Goal: Task Accomplishment & Management: Complete application form

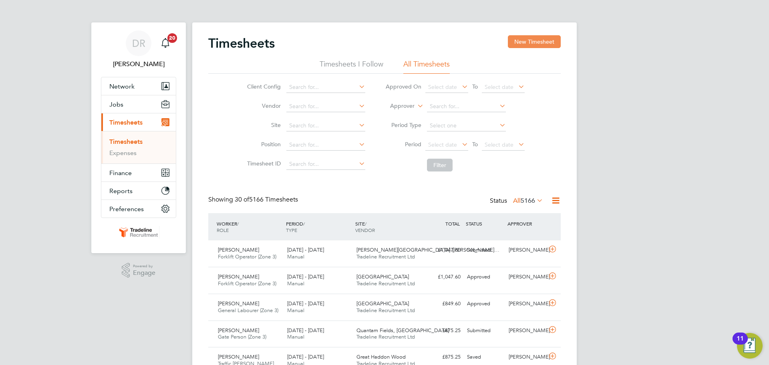
click at [540, 44] on button "New Timesheet" at bounding box center [534, 41] width 53 height 13
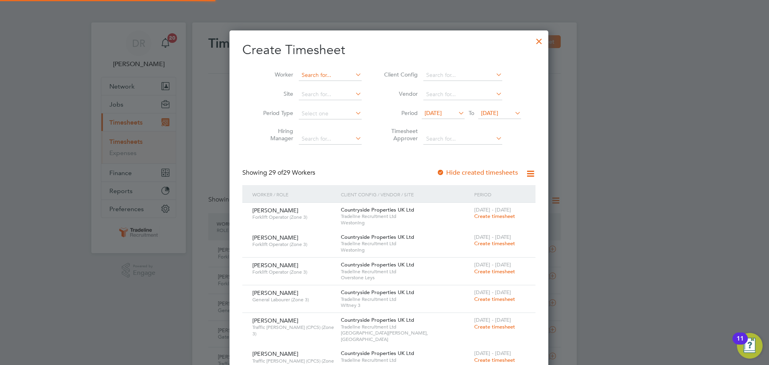
click at [326, 74] on input at bounding box center [330, 75] width 63 height 11
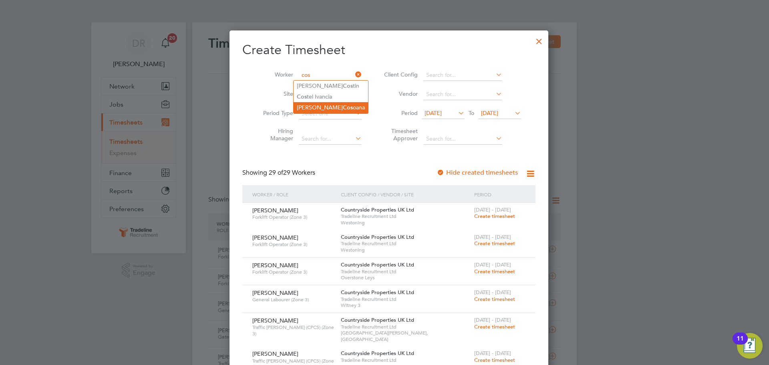
click at [324, 104] on li "Constantin Cos oana" at bounding box center [331, 107] width 75 height 11
type input "[PERSON_NAME]"
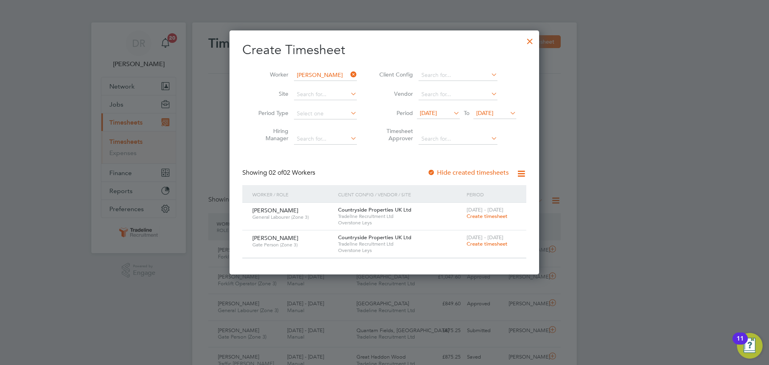
drag, startPoint x: 497, startPoint y: 215, endPoint x: 465, endPoint y: 244, distance: 42.6
click at [465, 244] on div "Worker / Role Client Config / Vendor / Site Period [PERSON_NAME] General Labour…" at bounding box center [384, 221] width 284 height 73
click at [479, 246] on span "Create timesheet" at bounding box center [487, 243] width 41 height 7
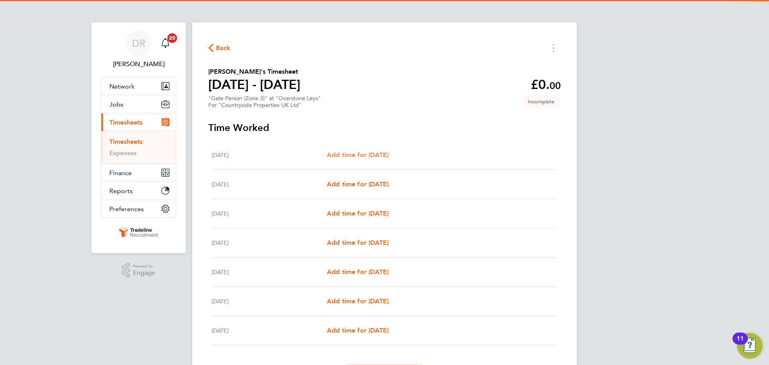
click at [386, 151] on span "Add time for [DATE]" at bounding box center [358, 155] width 62 height 8
select select "30"
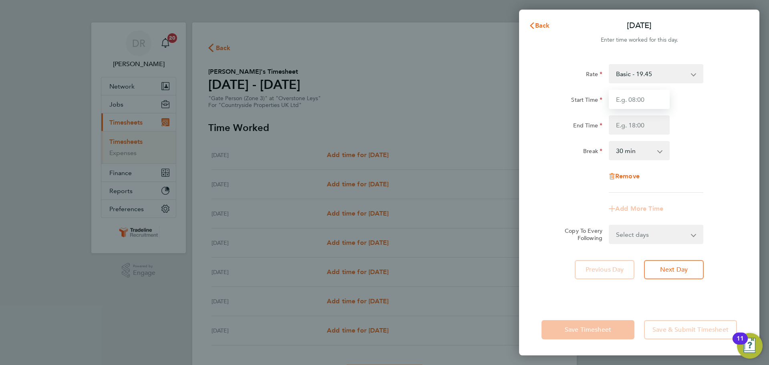
click at [638, 99] on input "Start Time" at bounding box center [639, 99] width 61 height 19
type input "07:00"
click at [646, 121] on input "End Time" at bounding box center [639, 124] width 61 height 19
type input "16:30"
click at [701, 156] on div "Break 0 min 15 min 30 min 45 min 60 min 75 min 90 min" at bounding box center [639, 150] width 202 height 19
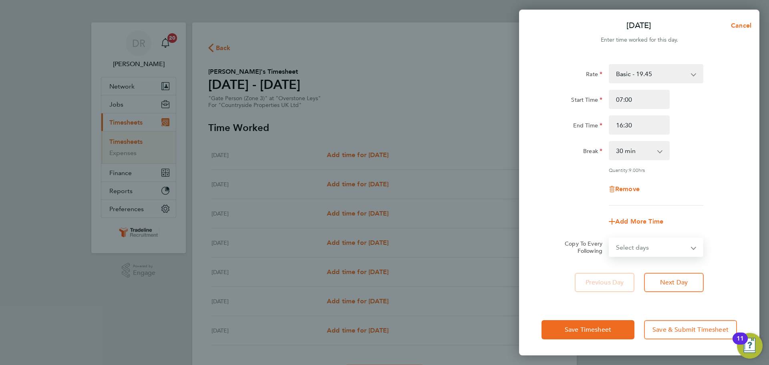
click at [678, 248] on select "Select days Day Weekday (Mon-Fri) Weekend (Sat-Sun) [DATE] [DATE] [DATE] [DATE]…" at bounding box center [652, 247] width 84 height 18
select select "WEEKDAY"
click at [610, 238] on select "Select days Day Weekday (Mon-Fri) Weekend (Sat-Sun) [DATE] [DATE] [DATE] [DATE]…" at bounding box center [652, 247] width 84 height 18
select select "[DATE]"
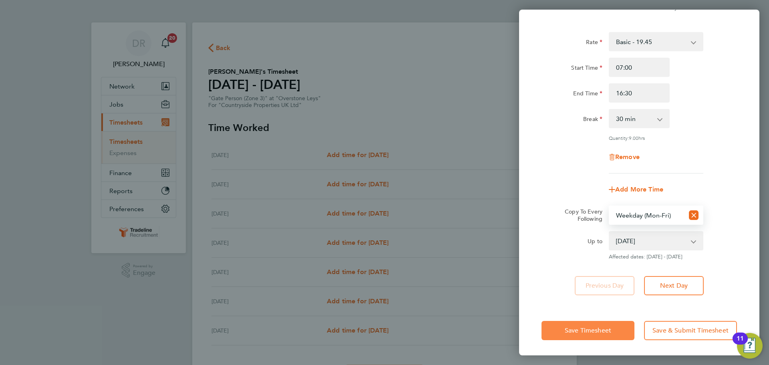
click at [618, 327] on button "Save Timesheet" at bounding box center [588, 330] width 93 height 19
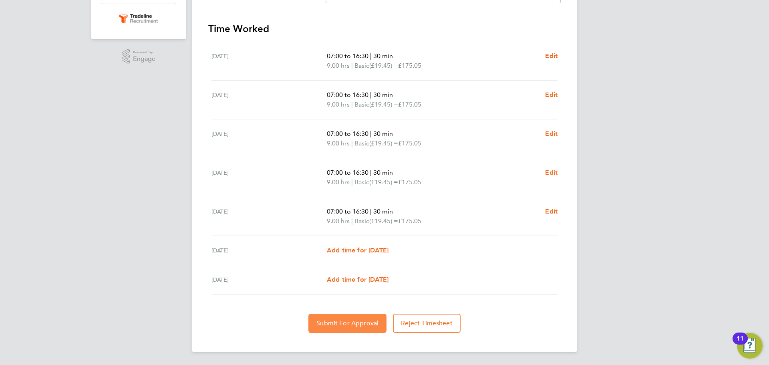
click at [335, 319] on span "Submit For Approval" at bounding box center [347, 323] width 62 height 8
